Goal: Contribute content

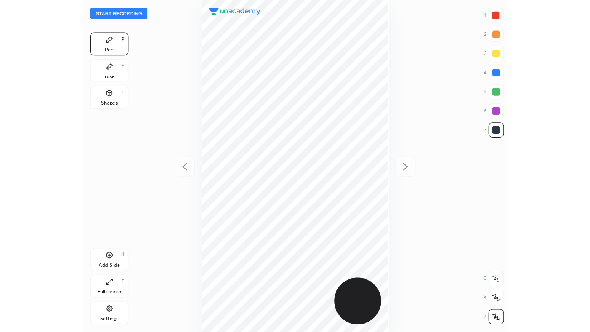
scroll to position [267, 219]
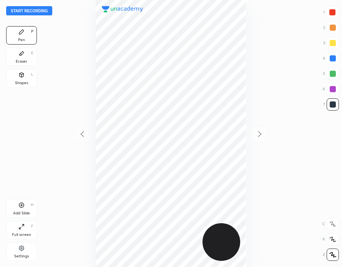
click at [37, 10] on button "Start recording" at bounding box center [29, 10] width 46 height 9
click at [31, 53] on div "E" at bounding box center [32, 53] width 2 height 4
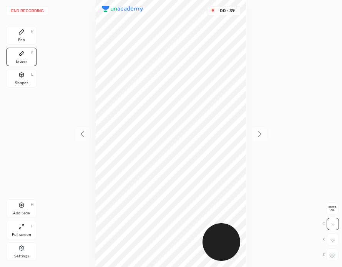
click at [27, 32] on div "Pen P" at bounding box center [21, 35] width 31 height 18
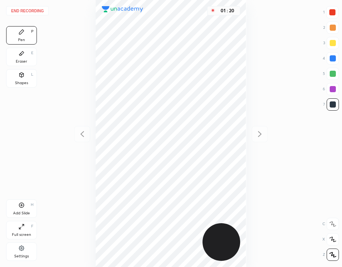
click at [20, 228] on icon at bounding box center [20, 228] width 2 height 2
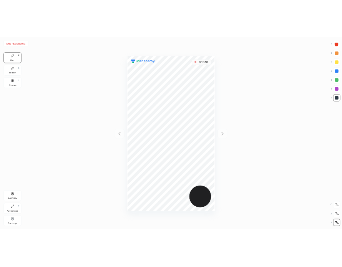
scroll to position [332, 467]
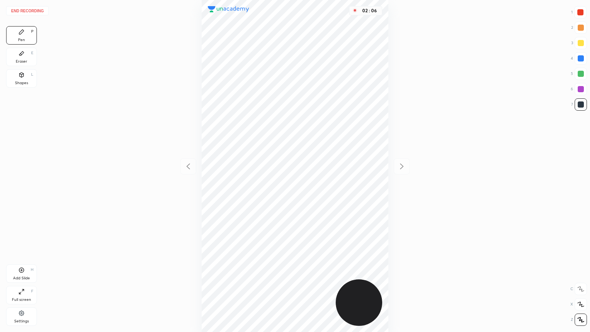
click at [26, 61] on div "Eraser" at bounding box center [22, 62] width 12 height 4
click at [30, 40] on div "Pen P" at bounding box center [21, 35] width 31 height 18
click at [29, 57] on div "Eraser E" at bounding box center [21, 57] width 31 height 18
click at [35, 36] on div "Pen P" at bounding box center [21, 35] width 31 height 18
click at [341, 14] on div at bounding box center [580, 12] width 12 height 12
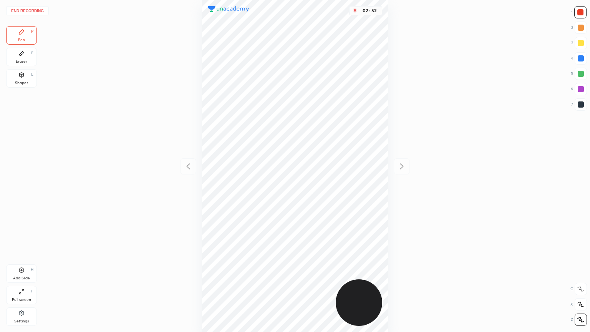
click at [26, 266] on div "Add Slide H" at bounding box center [21, 273] width 31 height 18
click at [189, 166] on icon at bounding box center [188, 166] width 9 height 9
click at [25, 32] on div "Pen P" at bounding box center [21, 35] width 31 height 18
click at [28, 8] on button "End recording" at bounding box center [27, 10] width 43 height 9
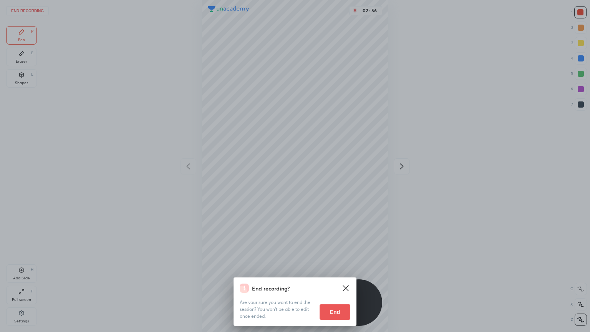
click at [333, 266] on button "End" at bounding box center [334, 311] width 31 height 15
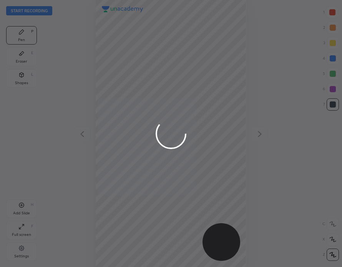
scroll to position [267, 219]
